Goal: Information Seeking & Learning: Learn about a topic

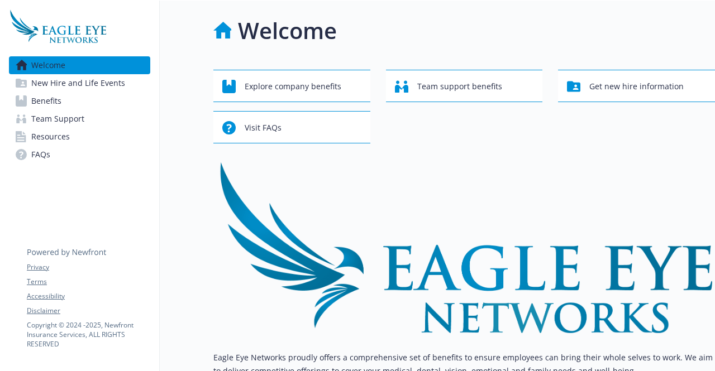
click at [65, 81] on span "New Hire and Life Events" at bounding box center [78, 83] width 94 height 18
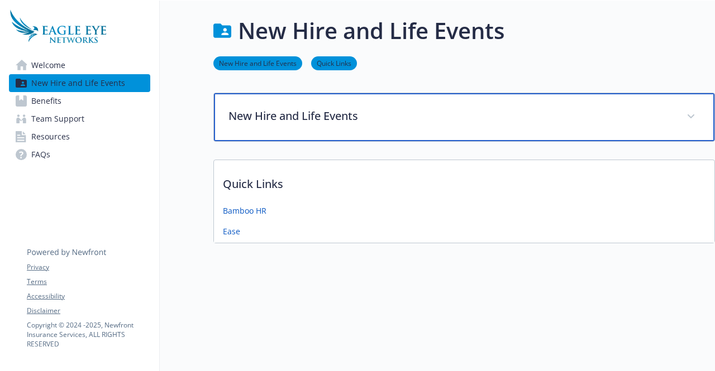
click at [317, 118] on p "New Hire and Life Events" at bounding box center [450, 116] width 445 height 17
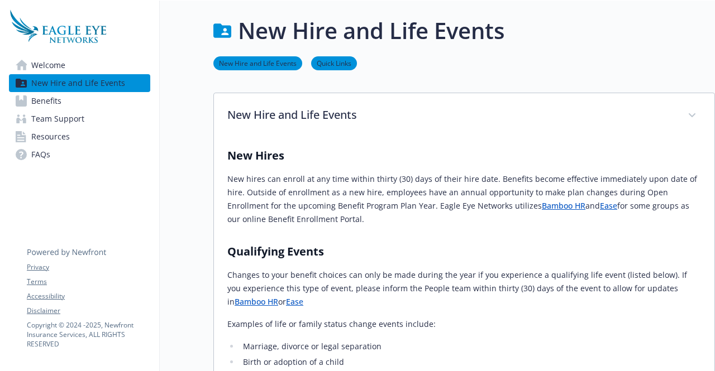
click at [74, 102] on link "Benefits" at bounding box center [79, 101] width 141 height 18
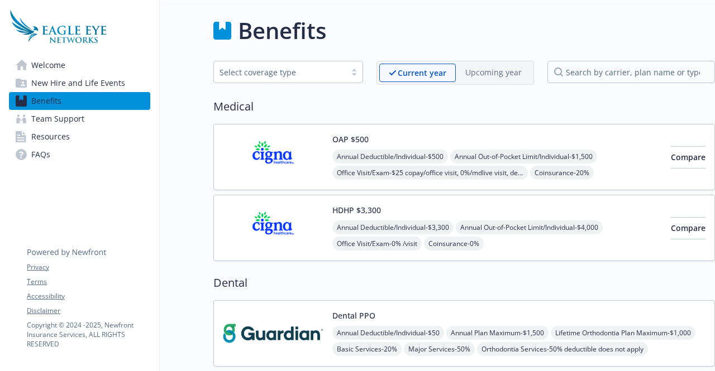
click at [347, 141] on button "OAP $500" at bounding box center [350, 140] width 36 height 12
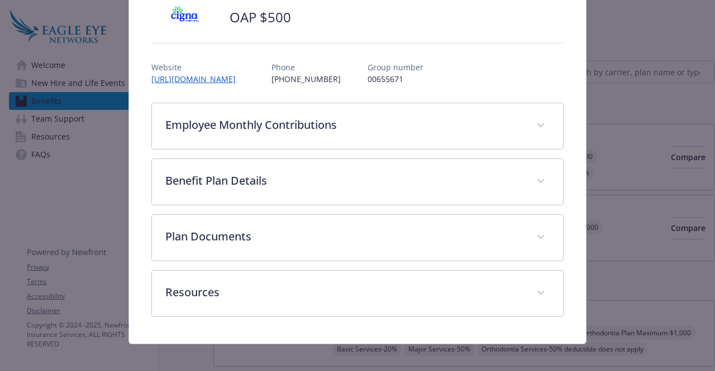
scroll to position [61, 0]
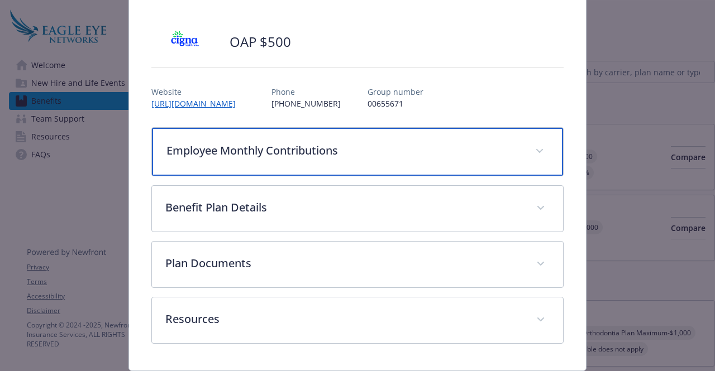
click at [335, 163] on div "Employee Monthly Contributions" at bounding box center [357, 152] width 411 height 48
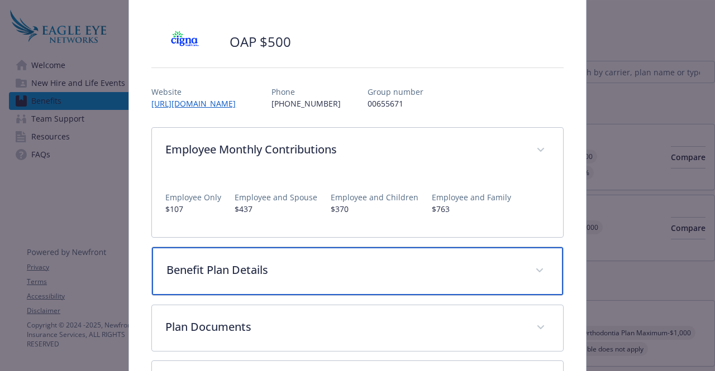
click at [327, 271] on p "Benefit Plan Details" at bounding box center [343, 270] width 355 height 17
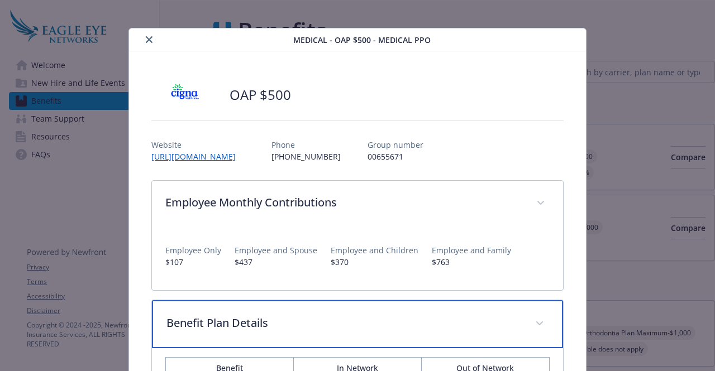
scroll to position [0, 0]
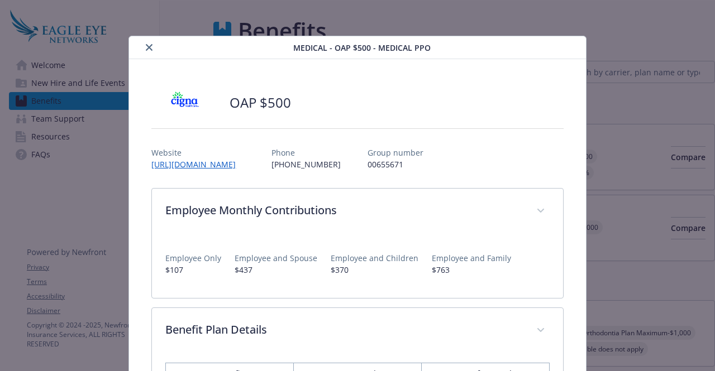
click at [149, 45] on icon "close" at bounding box center [149, 47] width 7 height 7
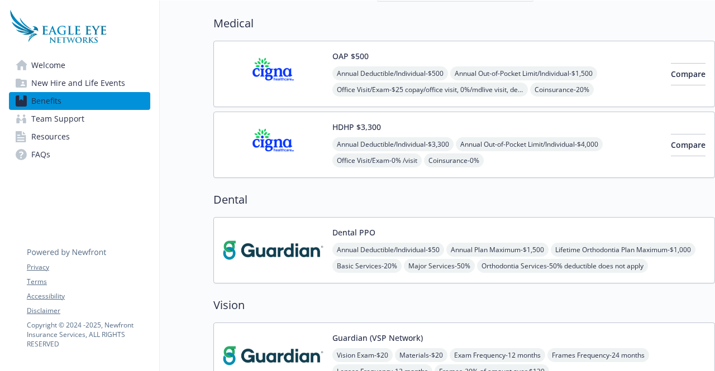
scroll to position [85, 8]
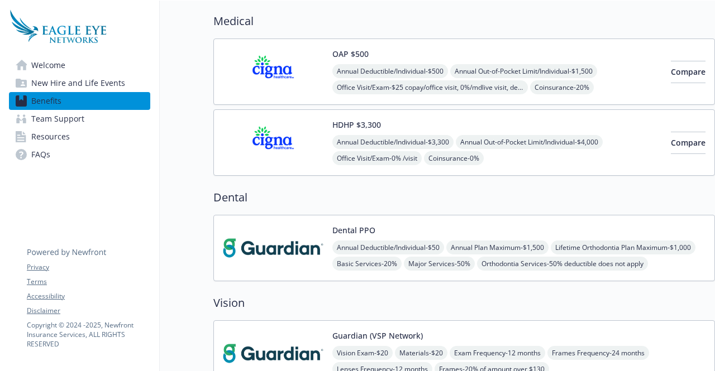
click at [334, 229] on button "Dental PPO" at bounding box center [353, 231] width 43 height 12
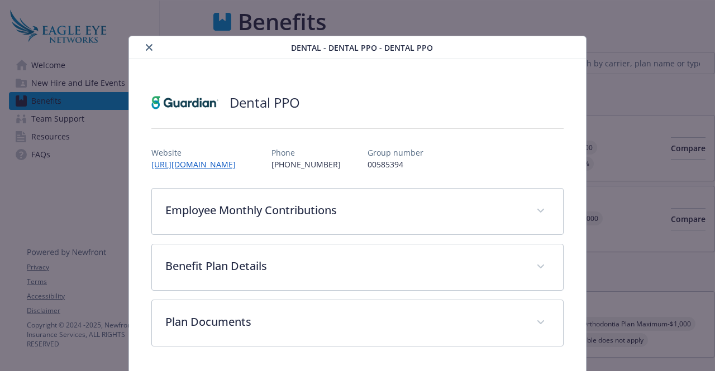
scroll to position [85, 8]
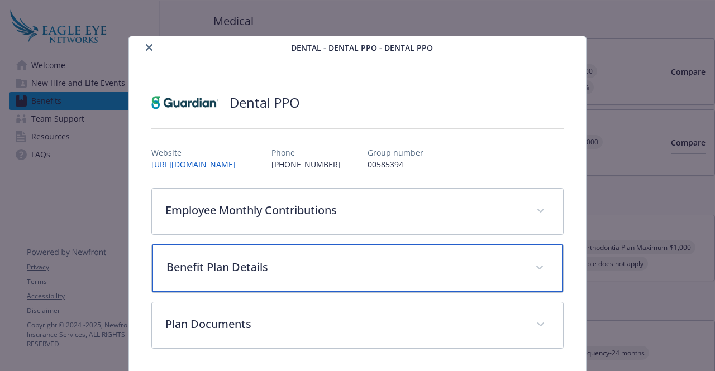
click at [280, 278] on div "Benefit Plan Details" at bounding box center [357, 269] width 411 height 48
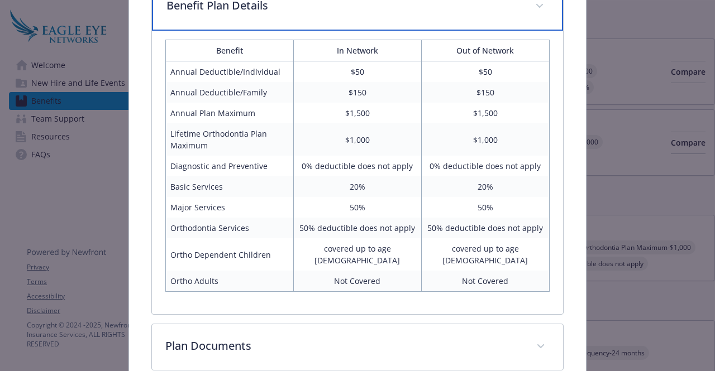
scroll to position [283, 0]
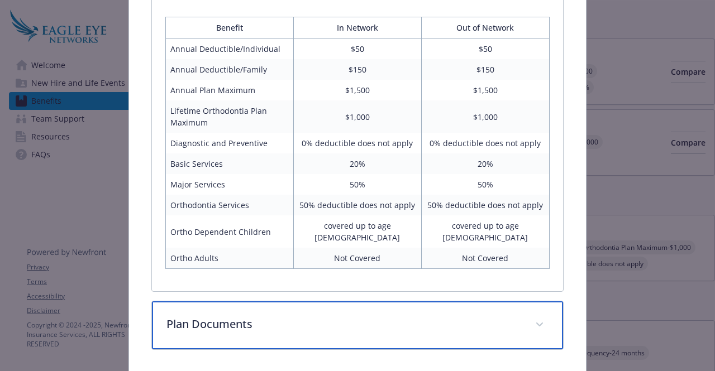
click at [237, 316] on p "Plan Documents" at bounding box center [343, 324] width 355 height 17
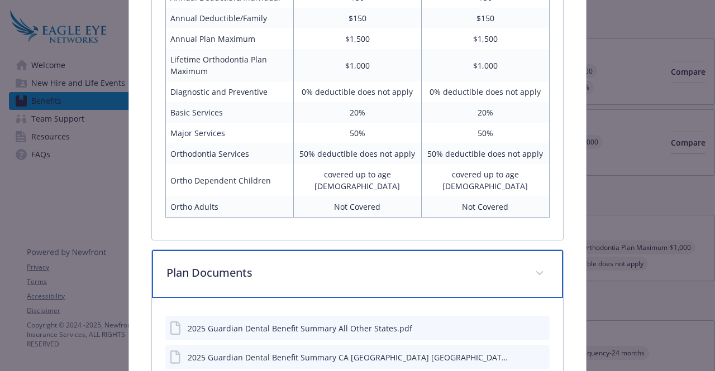
scroll to position [335, 0]
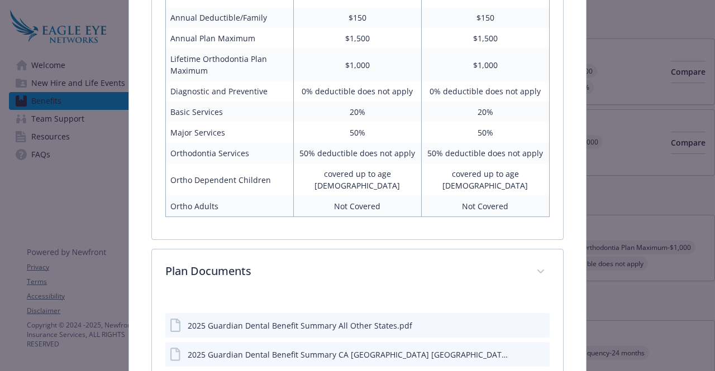
click at [243, 320] on div "2025 Guardian Dental Benefit Summary All Other States.pdf" at bounding box center [357, 325] width 384 height 25
click at [237, 320] on div "2025 Guardian Dental Benefit Summary All Other States.pdf" at bounding box center [300, 326] width 225 height 12
click at [538, 313] on div "2025 Guardian Dental Benefit Summary All Other States.pdf" at bounding box center [357, 325] width 384 height 25
click at [534, 321] on icon "preview file" at bounding box center [539, 325] width 10 height 8
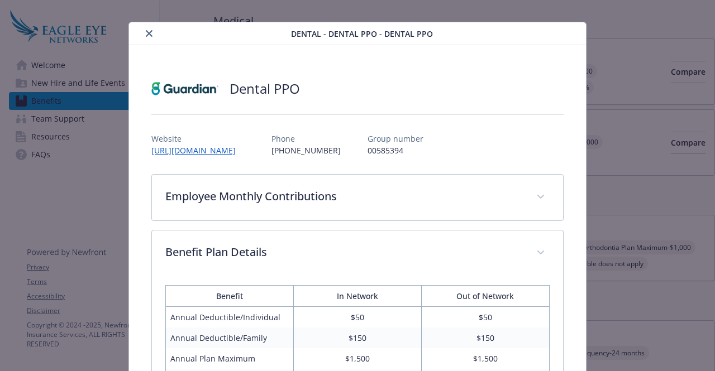
scroll to position [0, 0]
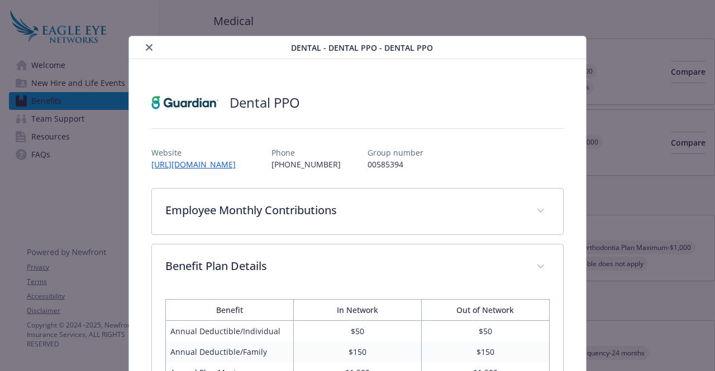
click at [142, 49] on button "close" at bounding box center [148, 47] width 13 height 13
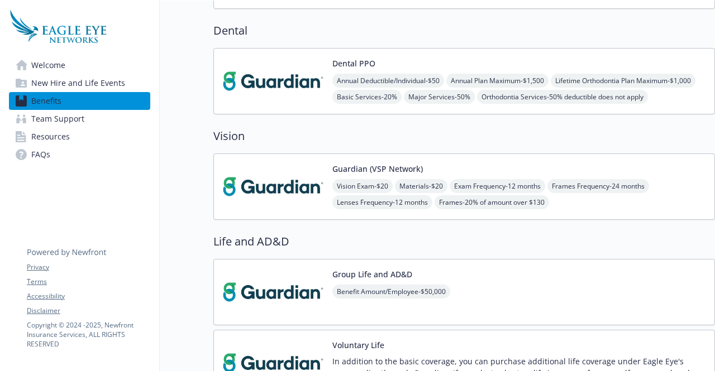
click at [365, 165] on button "Guardian (VSP Network)" at bounding box center [377, 169] width 90 height 12
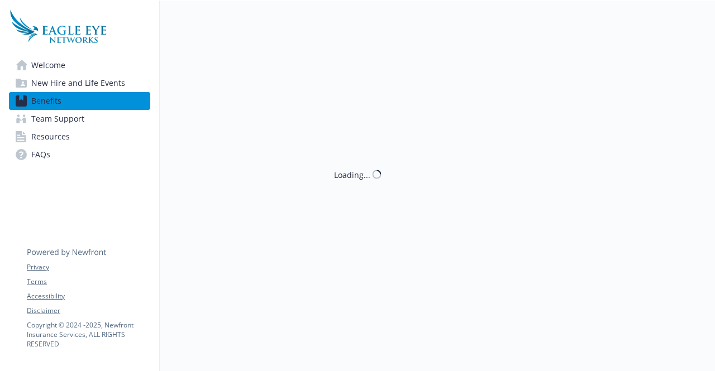
scroll to position [252, 8]
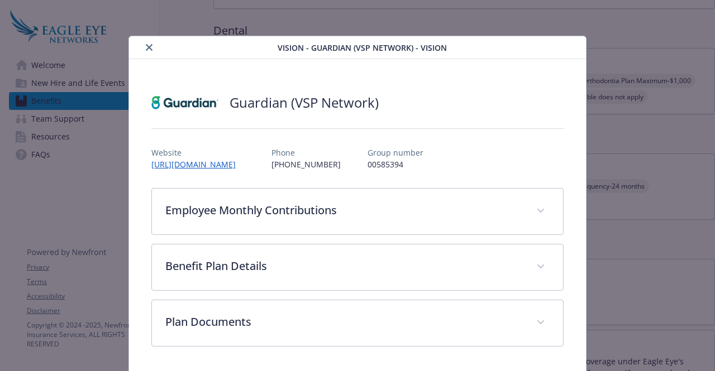
click at [150, 42] on button "close" at bounding box center [148, 47] width 13 height 13
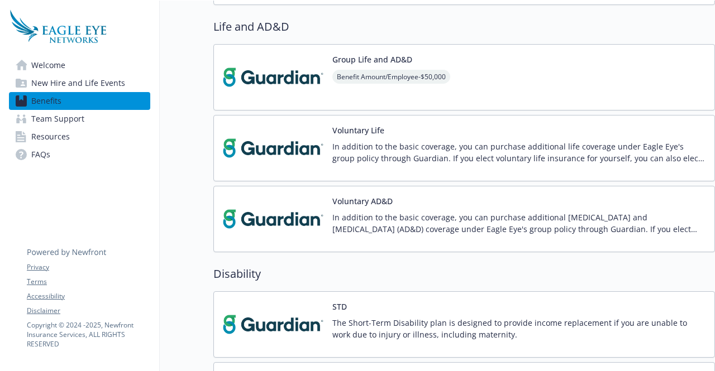
scroll to position [470, 8]
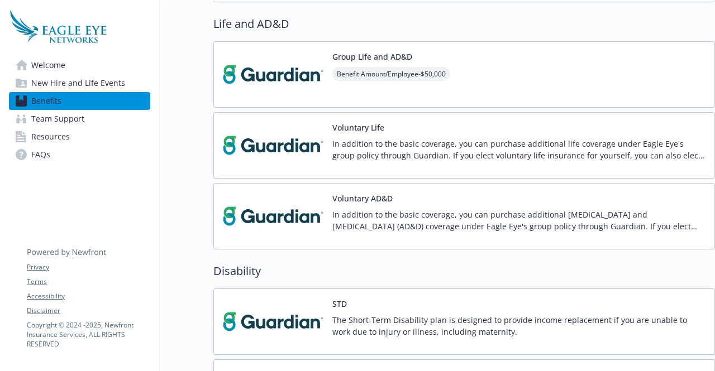
click at [344, 201] on button "Voluntary AD&D" at bounding box center [362, 199] width 60 height 12
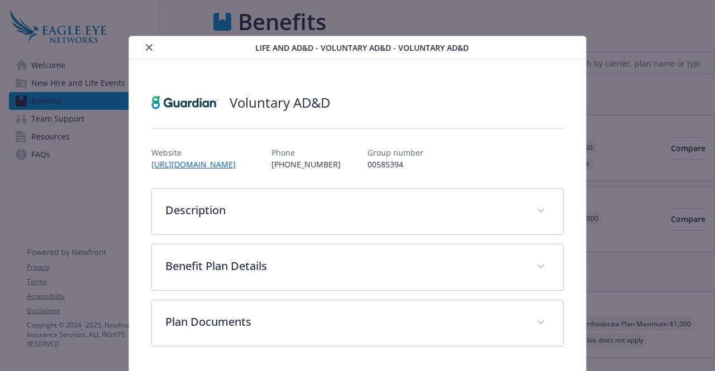
scroll to position [470, 8]
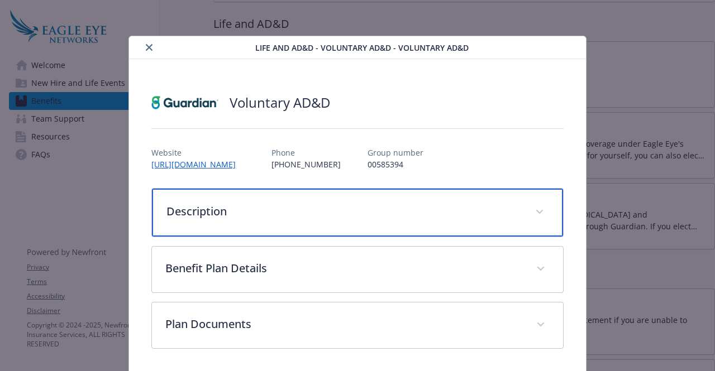
click at [301, 219] on div "Description" at bounding box center [357, 213] width 411 height 48
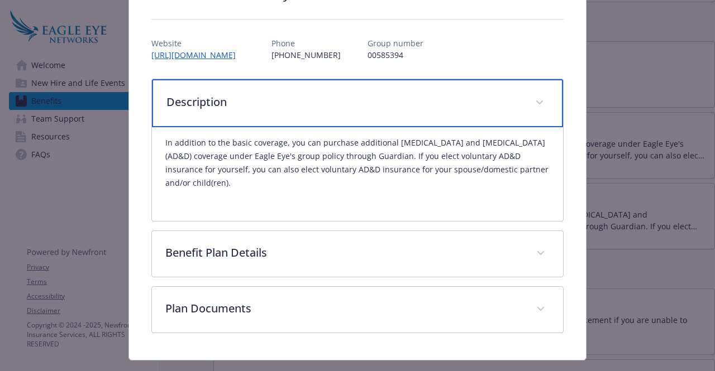
scroll to position [0, 0]
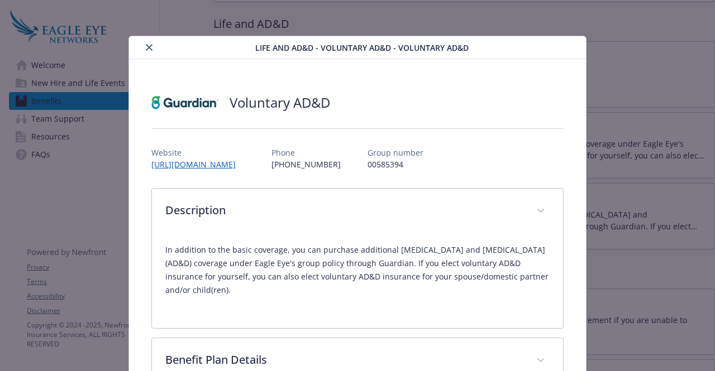
click at [149, 45] on icon "close" at bounding box center [149, 47] width 7 height 7
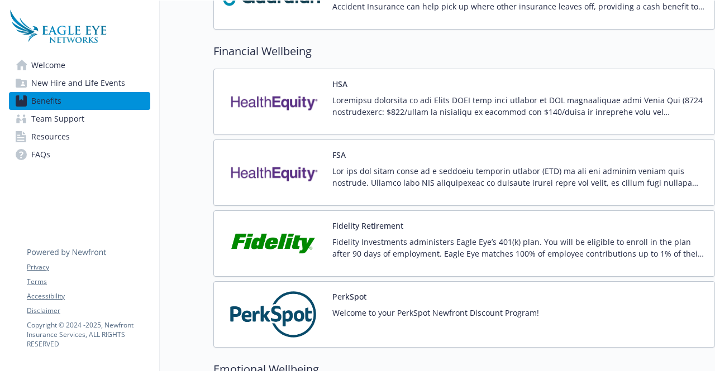
click at [354, 156] on div "FSA" at bounding box center [518, 172] width 373 height 47
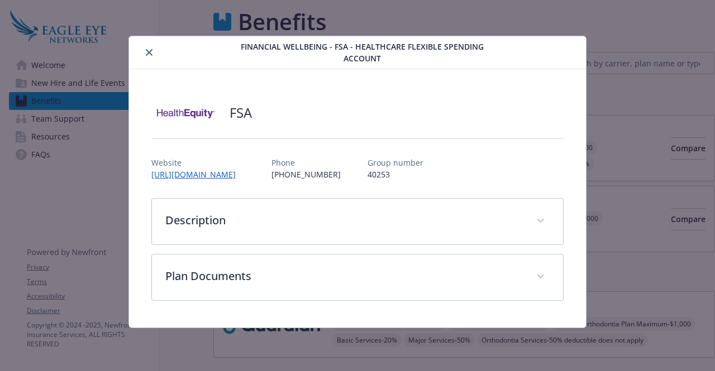
scroll to position [973, 8]
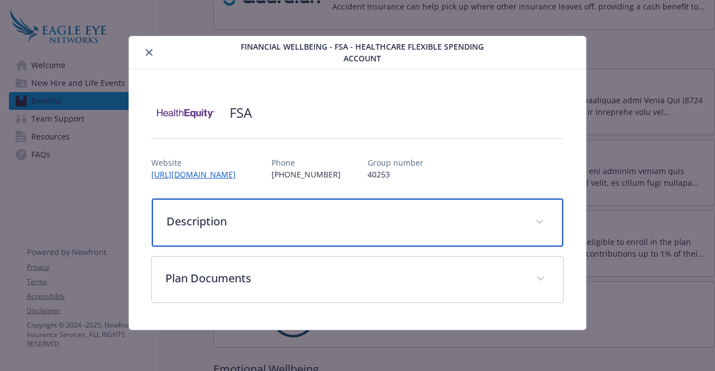
click at [333, 225] on p "Description" at bounding box center [343, 221] width 355 height 17
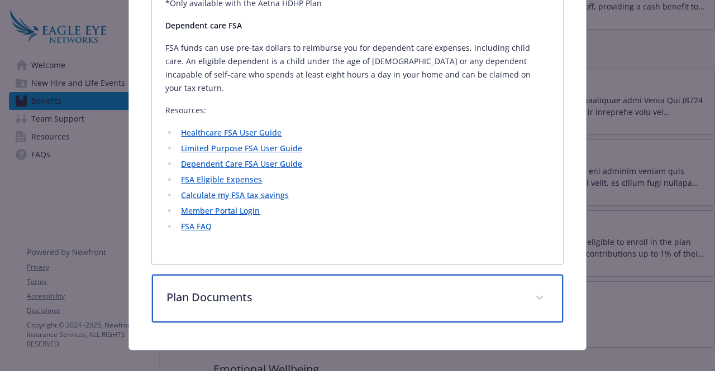
click at [324, 296] on div "Plan Documents" at bounding box center [357, 299] width 411 height 48
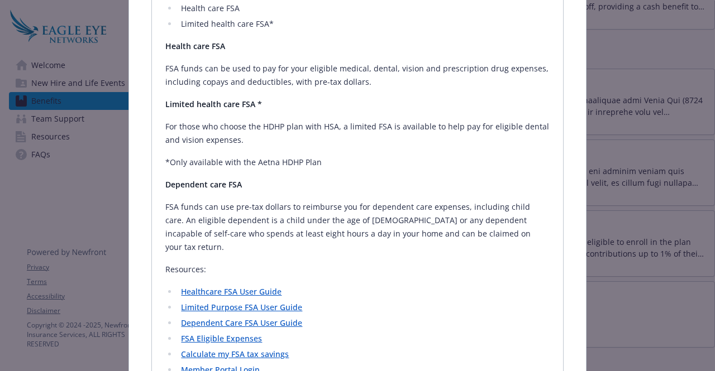
scroll to position [324, 0]
click at [264, 286] on link "Healthcare FSA User Guide" at bounding box center [231, 291] width 101 height 11
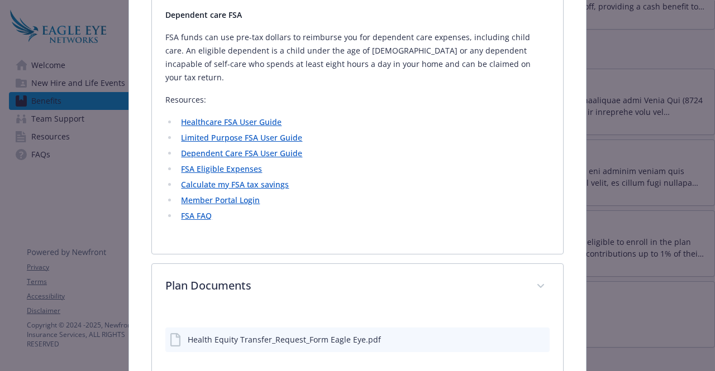
scroll to position [496, 0]
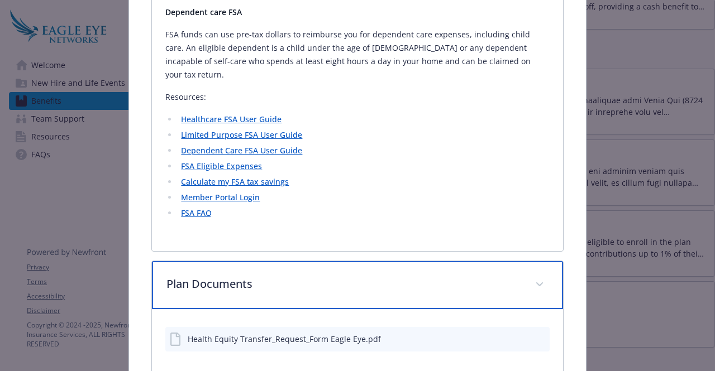
click at [266, 276] on p "Plan Documents" at bounding box center [343, 284] width 355 height 17
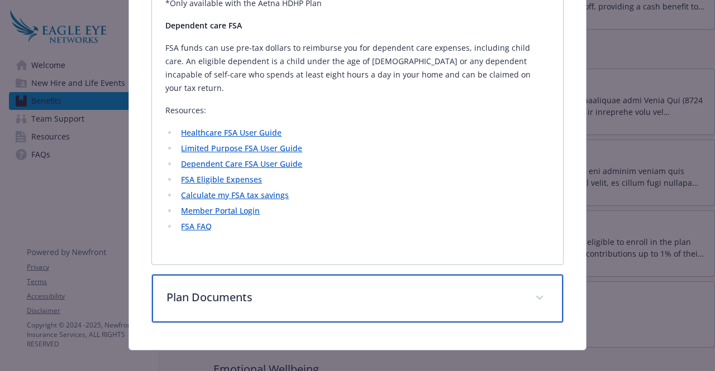
click at [278, 289] on p "Plan Documents" at bounding box center [343, 297] width 355 height 17
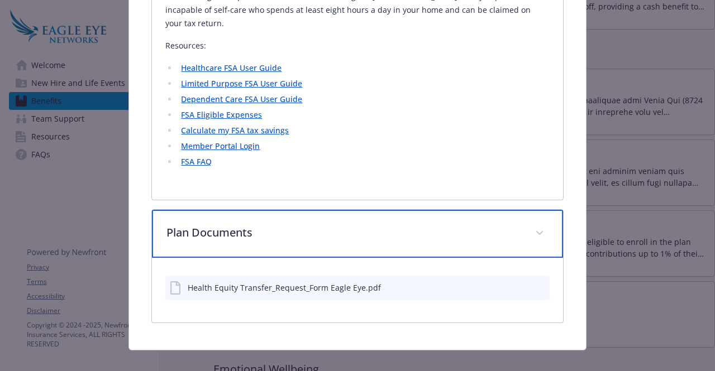
scroll to position [0, 0]
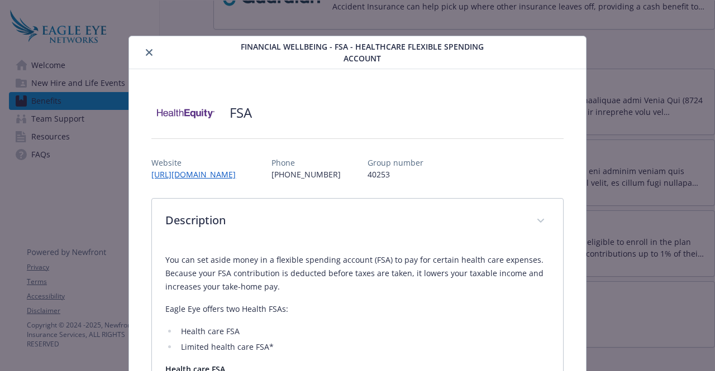
click at [146, 55] on icon "close" at bounding box center [149, 52] width 7 height 7
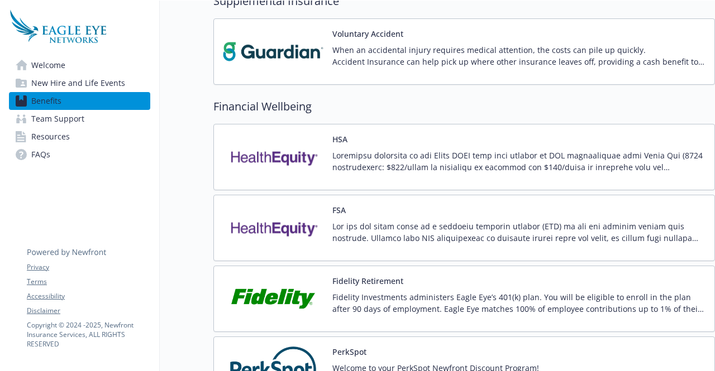
scroll to position [900, 8]
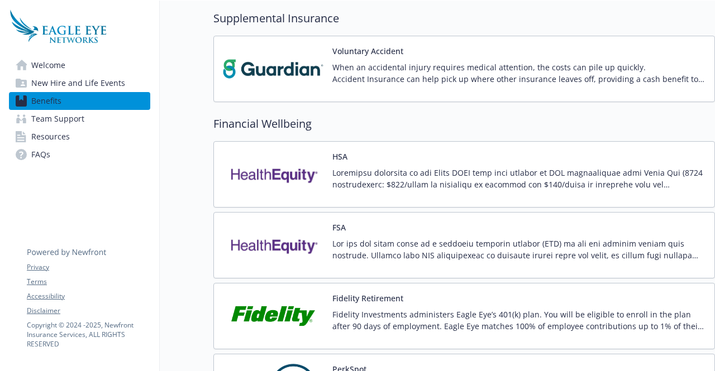
click at [424, 264] on div "FSA" at bounding box center [464, 245] width 502 height 66
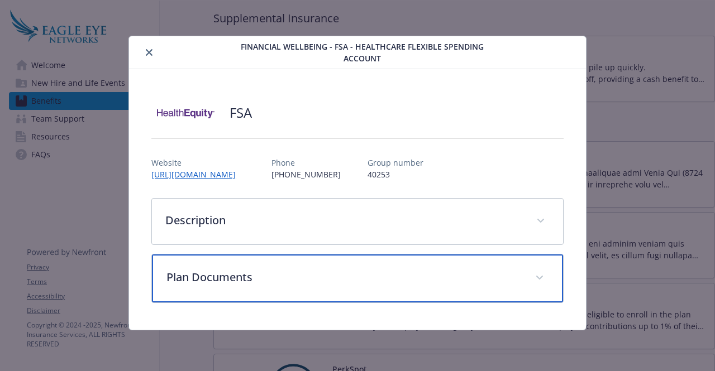
click at [424, 264] on div "Plan Documents" at bounding box center [357, 279] width 411 height 48
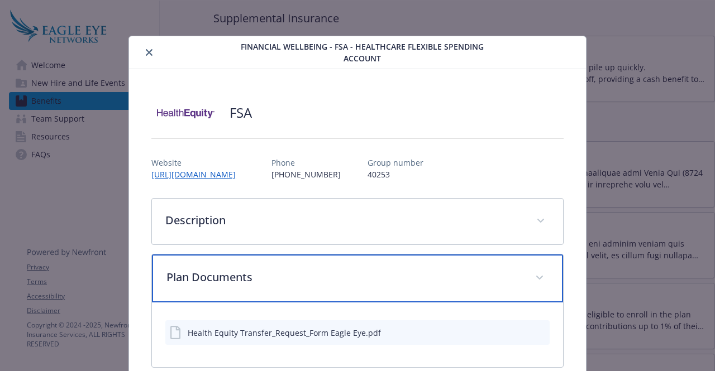
click at [424, 264] on div "Plan Documents" at bounding box center [357, 279] width 411 height 48
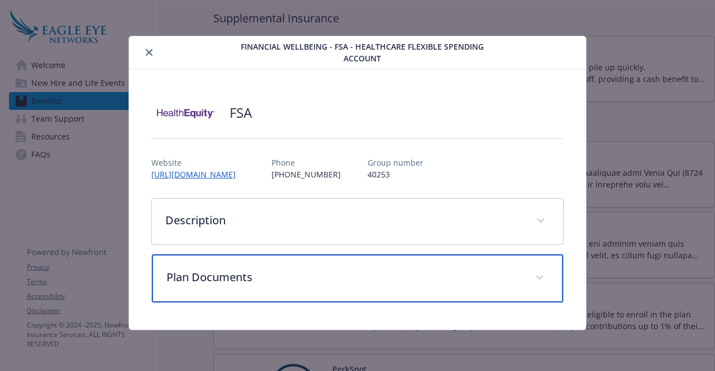
click at [424, 264] on div "Plan Documents" at bounding box center [357, 279] width 411 height 48
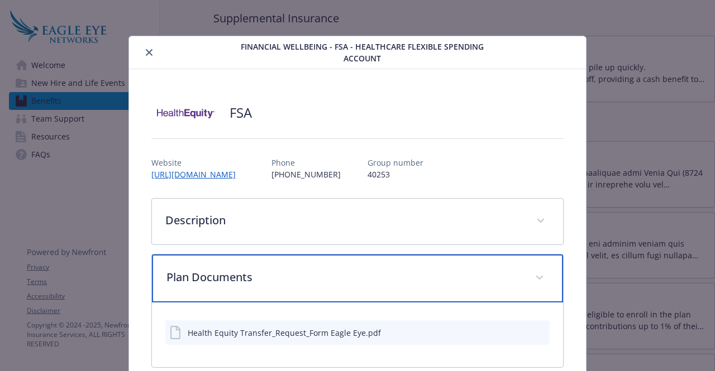
click at [424, 264] on div "Plan Documents" at bounding box center [357, 279] width 411 height 48
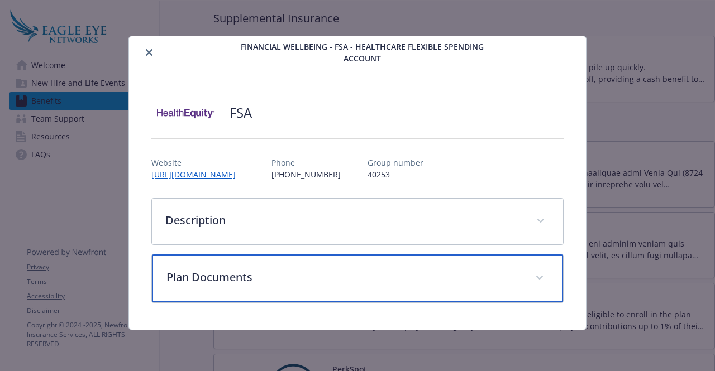
click at [424, 264] on div "Plan Documents" at bounding box center [357, 279] width 411 height 48
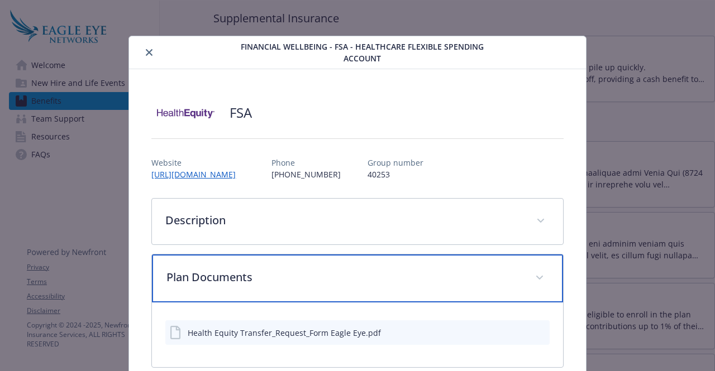
click at [424, 264] on div "Plan Documents" at bounding box center [357, 279] width 411 height 48
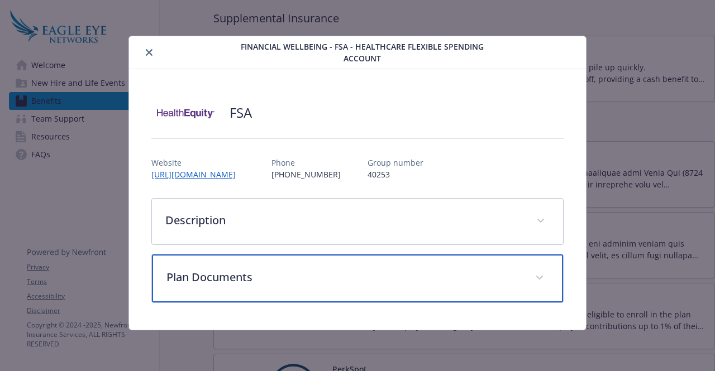
click at [424, 264] on div "Plan Documents" at bounding box center [357, 279] width 411 height 48
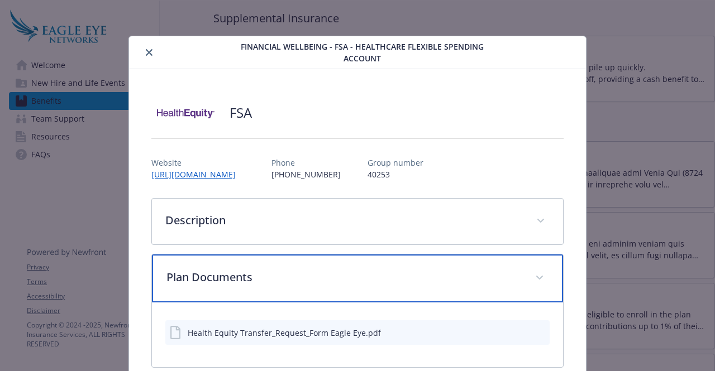
click at [424, 264] on div "Plan Documents" at bounding box center [357, 279] width 411 height 48
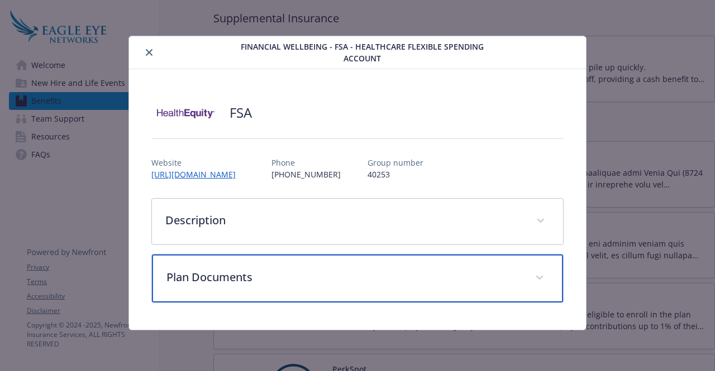
click at [424, 264] on div "Plan Documents" at bounding box center [357, 279] width 411 height 48
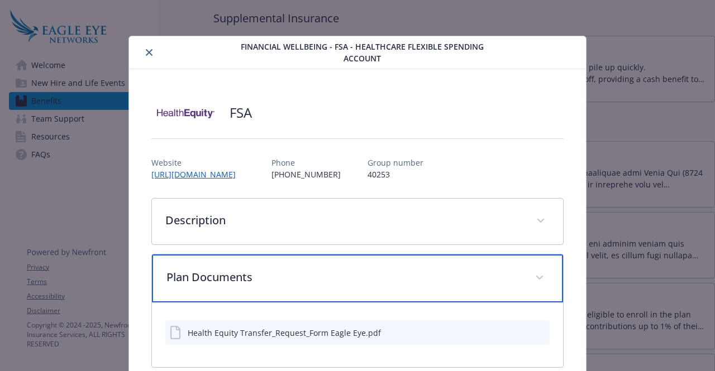
click at [424, 264] on div "Plan Documents" at bounding box center [357, 279] width 411 height 48
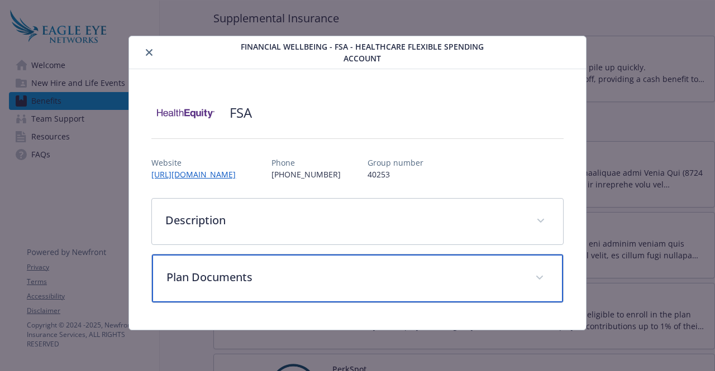
click at [424, 264] on div "Plan Documents" at bounding box center [357, 279] width 411 height 48
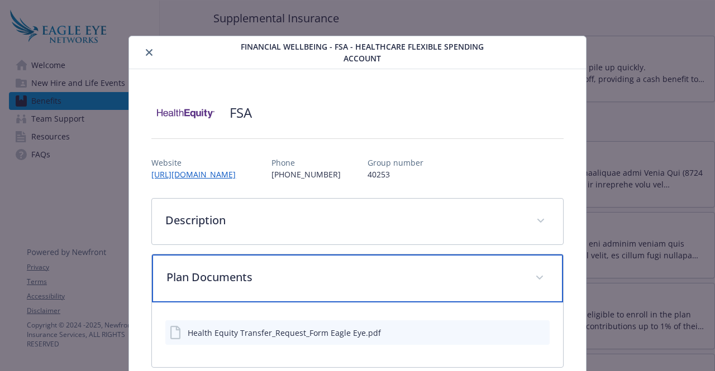
click at [424, 264] on div "Plan Documents" at bounding box center [357, 279] width 411 height 48
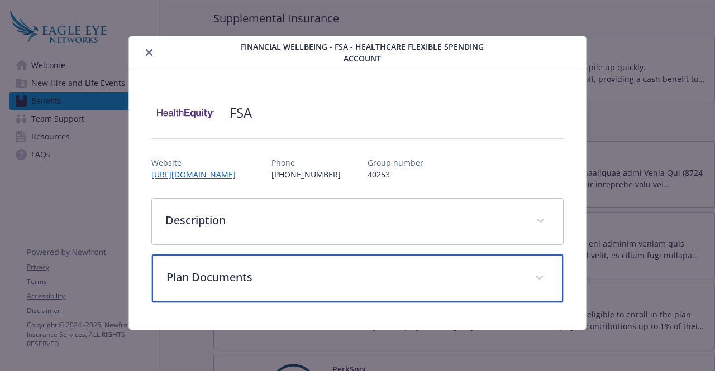
click at [424, 264] on div "Plan Documents" at bounding box center [357, 279] width 411 height 48
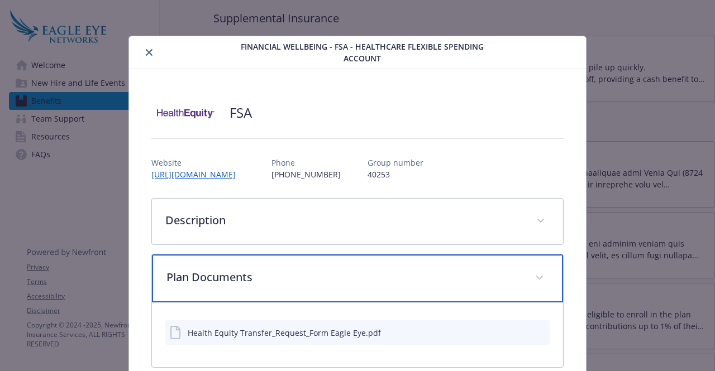
click at [424, 264] on div "Plan Documents" at bounding box center [357, 279] width 411 height 48
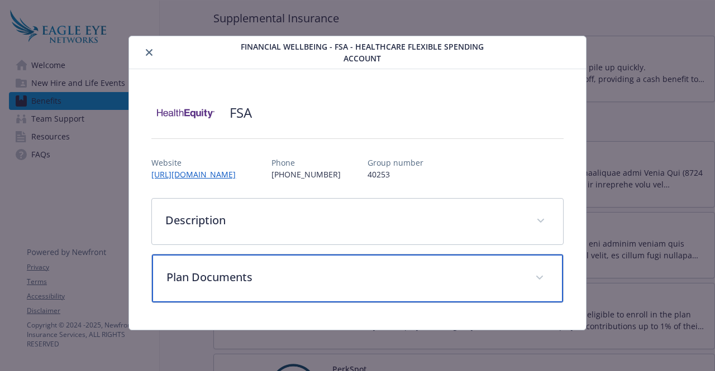
click at [424, 264] on div "Plan Documents" at bounding box center [357, 279] width 411 height 48
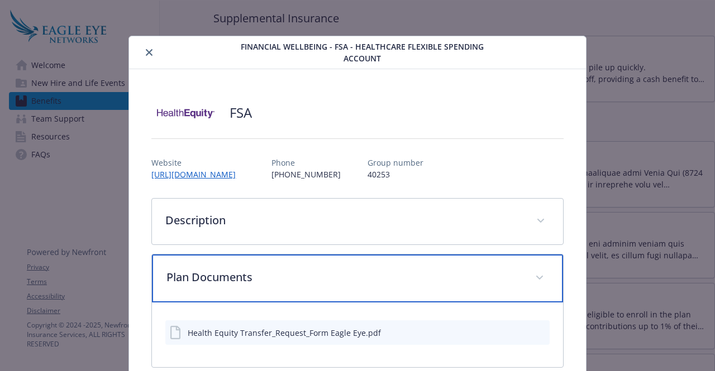
click at [424, 264] on div "Plan Documents" at bounding box center [357, 279] width 411 height 48
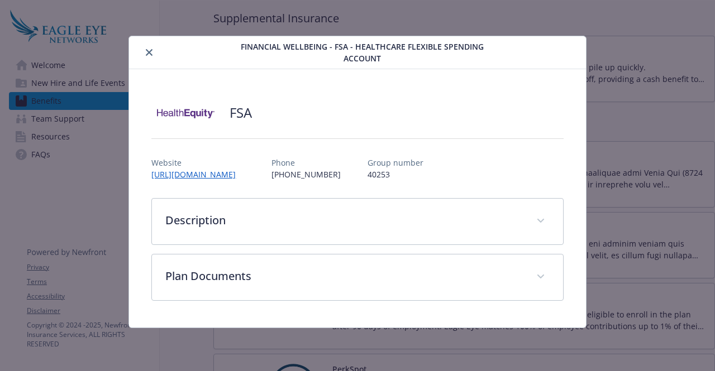
click at [149, 49] on icon "close" at bounding box center [149, 52] width 7 height 7
